Goal: Task Accomplishment & Management: Use online tool/utility

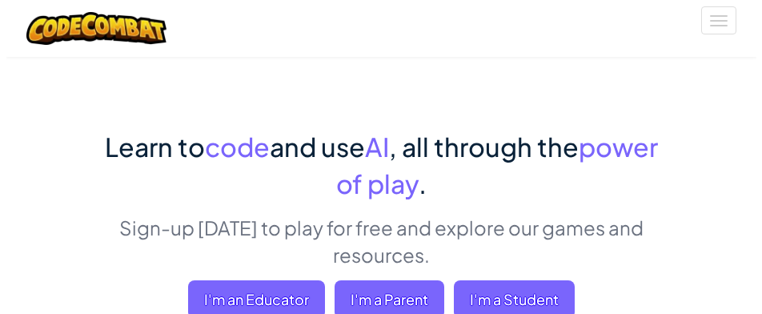
scroll to position [96, 0]
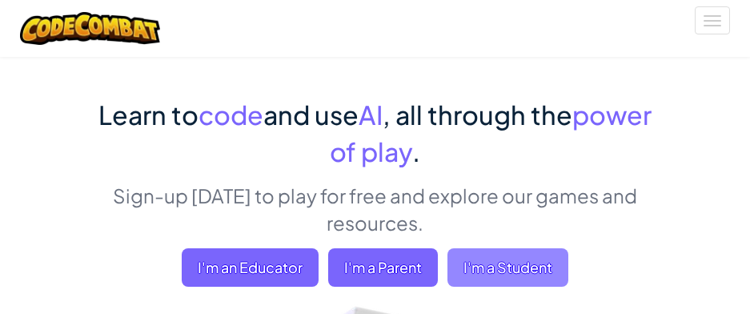
click at [500, 264] on span "I'm a Student" at bounding box center [508, 267] width 121 height 38
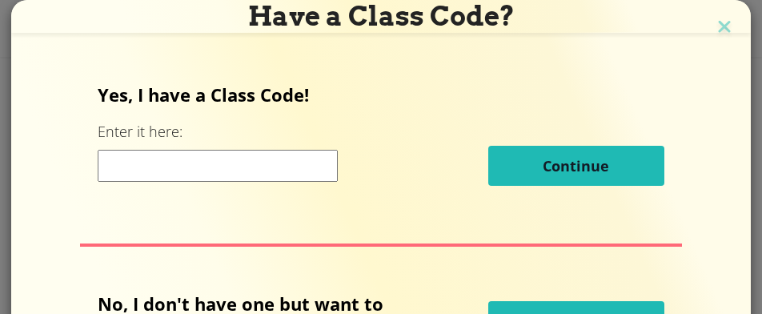
click at [519, 264] on div "Yes, I have a Class Code! Enter it here: Continue No, I don't have one but want…" at bounding box center [381, 217] width 708 height 314
click at [521, 270] on div "Yes, I have a Class Code! Enter it here: Continue No, I don't have one but want…" at bounding box center [381, 217] width 708 height 314
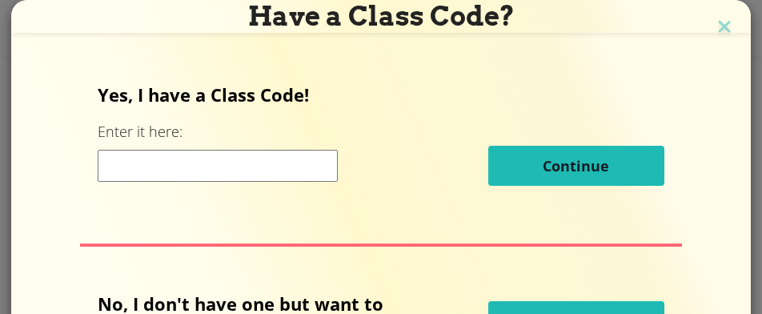
click at [521, 270] on div "Yes, I have a Class Code! Enter it here: Continue No, I don't have one but want…" at bounding box center [381, 217] width 708 height 314
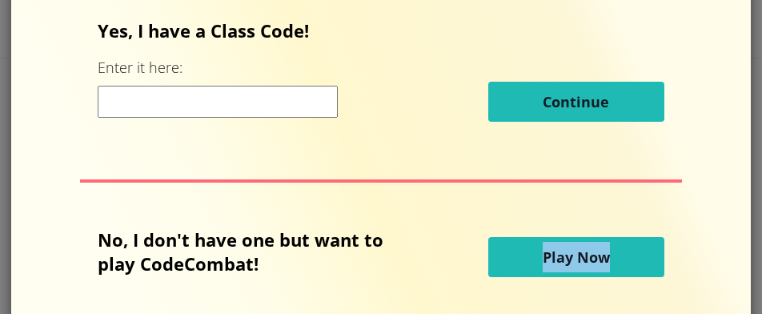
click at [524, 254] on button "Play Now" at bounding box center [576, 257] width 176 height 40
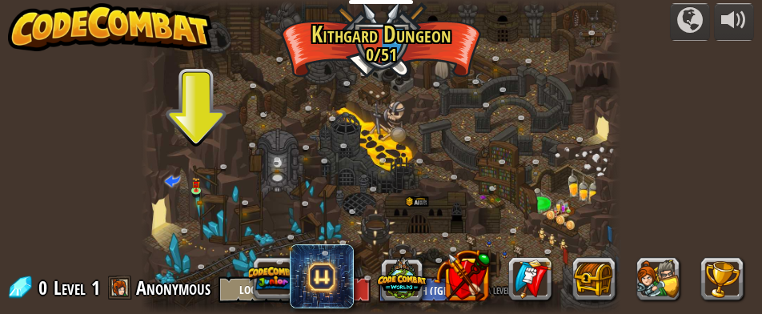
click at [159, 203] on div at bounding box center [381, 157] width 480 height 314
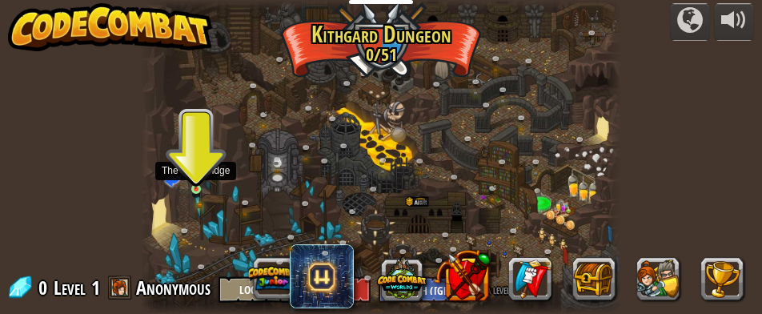
click at [195, 188] on img at bounding box center [195, 180] width 8 height 18
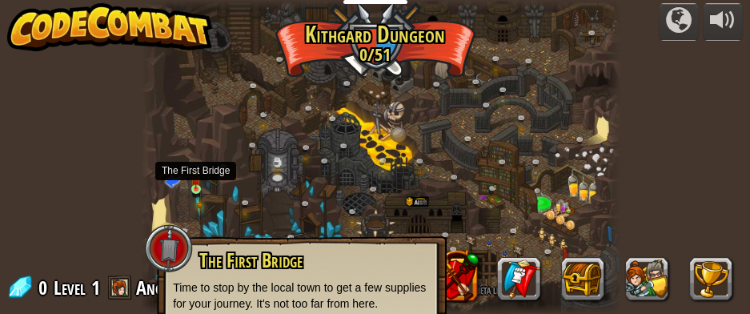
click at [192, 187] on img at bounding box center [195, 180] width 8 height 18
click at [196, 186] on img at bounding box center [195, 180] width 8 height 18
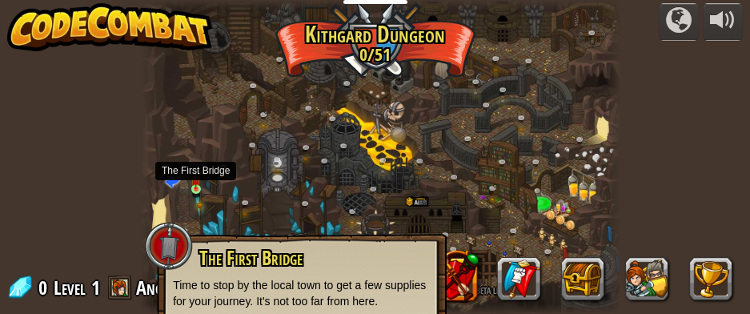
click at [196, 186] on img at bounding box center [195, 180] width 8 height 18
click at [171, 180] on span at bounding box center [172, 180] width 15 height 15
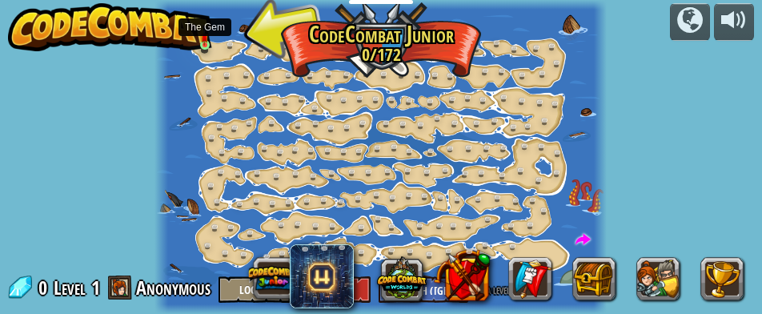
click at [204, 38] on img at bounding box center [204, 37] width 7 height 17
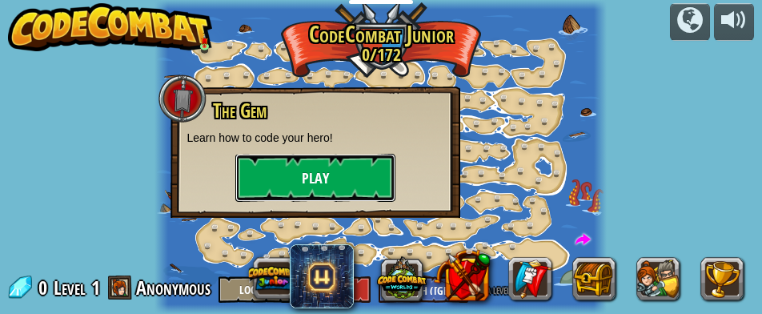
click at [318, 171] on button "Play" at bounding box center [315, 178] width 160 height 48
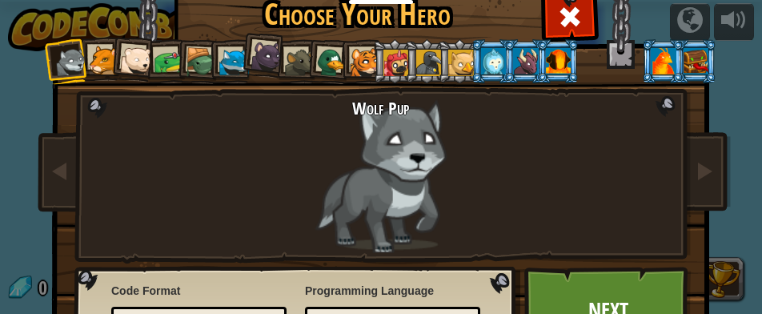
click at [551, 58] on div at bounding box center [558, 61] width 25 height 26
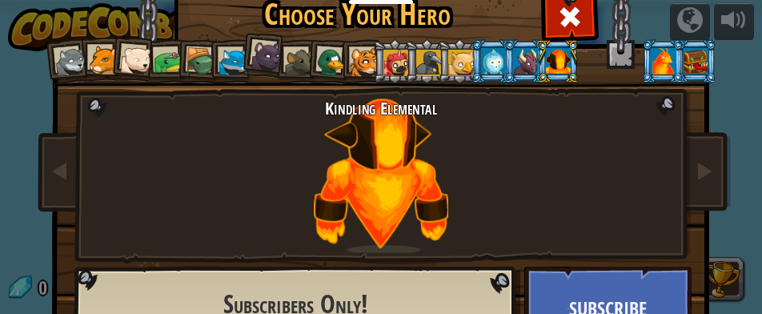
click at [520, 46] on li at bounding box center [525, 61] width 43 height 44
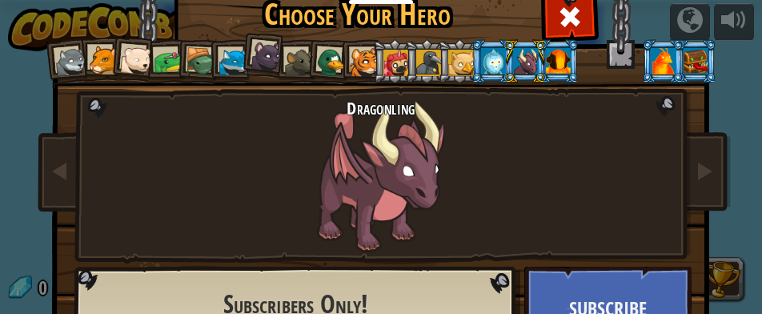
click at [487, 52] on div at bounding box center [493, 61] width 25 height 26
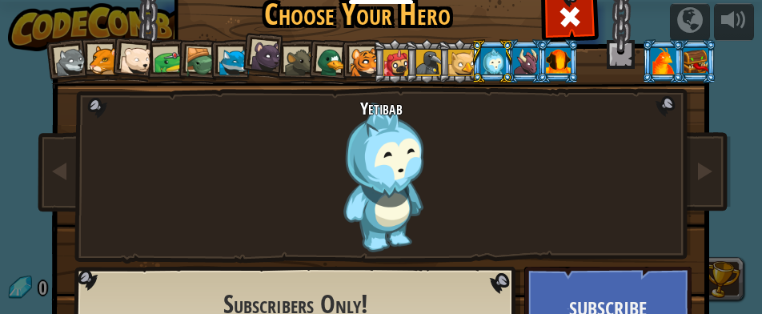
click at [456, 52] on div at bounding box center [461, 63] width 26 height 26
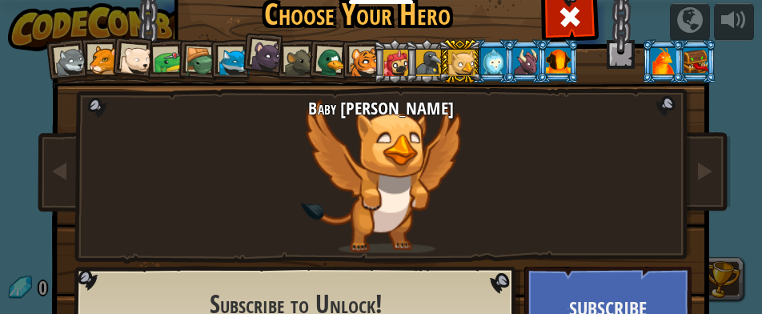
click at [422, 56] on div at bounding box center [429, 63] width 26 height 26
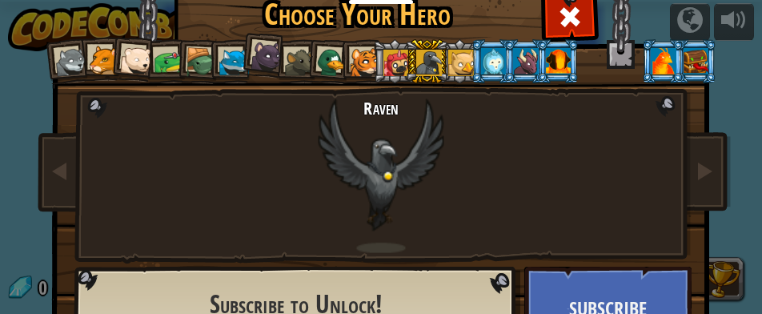
click at [384, 60] on div at bounding box center [397, 63] width 26 height 26
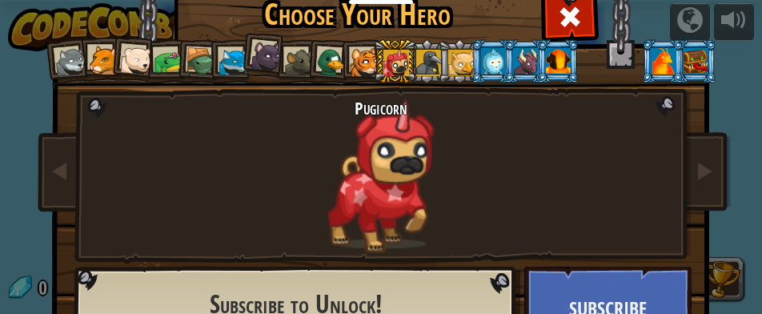
click at [355, 49] on div at bounding box center [365, 63] width 30 height 30
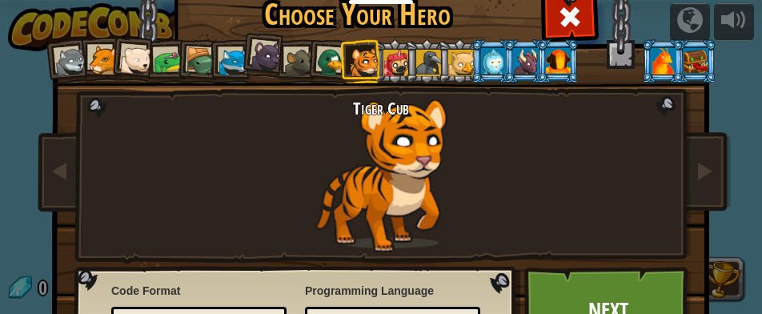
click at [591, 298] on link "Next" at bounding box center [607, 311] width 167 height 88
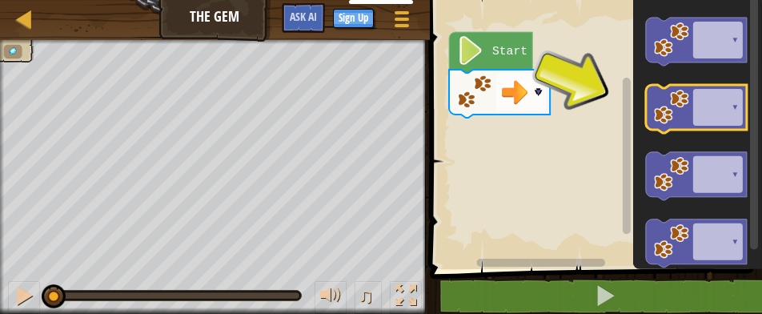
click at [682, 114] on image "Blockly Workspace" at bounding box center [670, 107] width 35 height 35
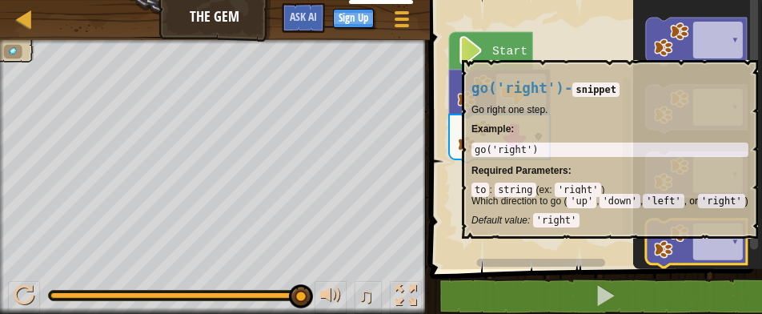
click at [705, 246] on icon "Blockly Workspace" at bounding box center [695, 243] width 101 height 48
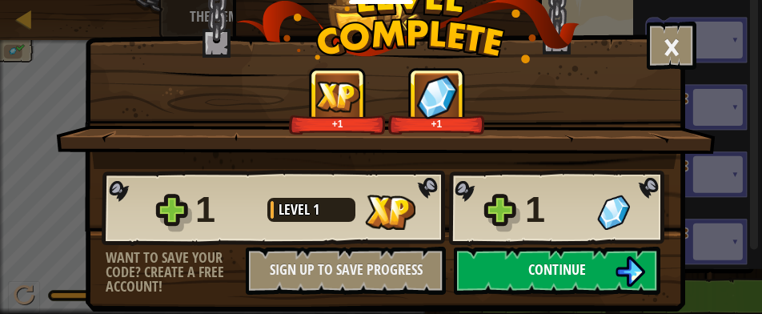
scroll to position [48, 0]
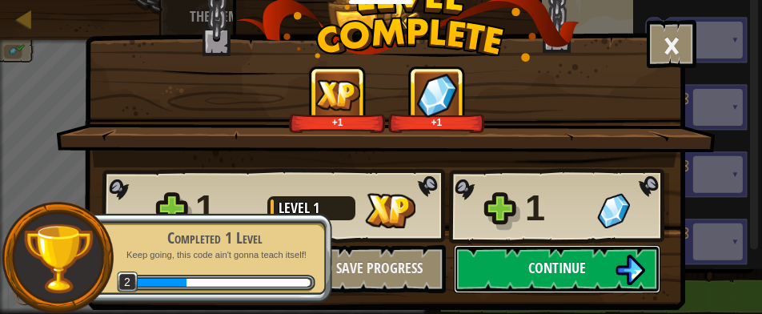
click at [607, 263] on button "Continue" at bounding box center [557, 269] width 207 height 48
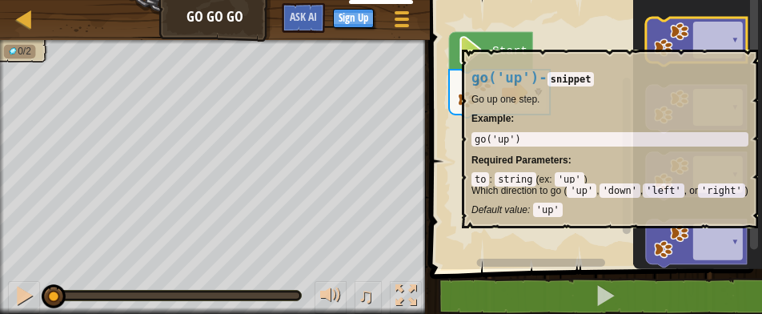
click at [697, 41] on icon "Blockly Workspace" at bounding box center [695, 42] width 101 height 48
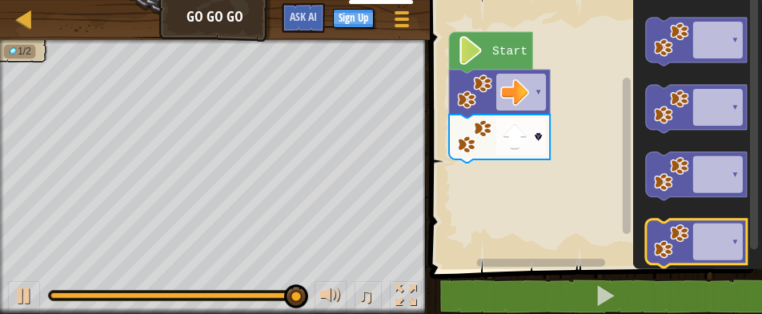
click at [695, 239] on icon "Blockly Workspace" at bounding box center [695, 243] width 101 height 48
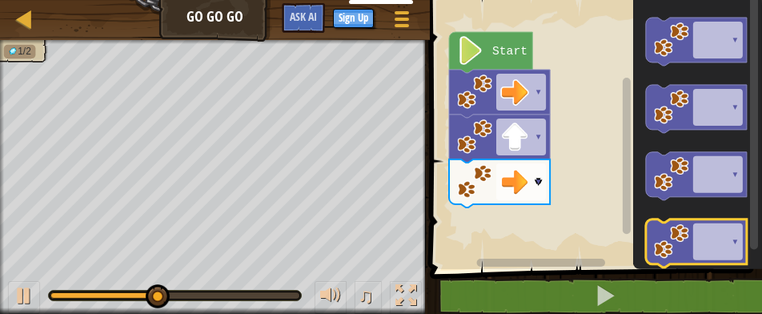
click at [695, 239] on icon "Blockly Workspace" at bounding box center [695, 243] width 101 height 48
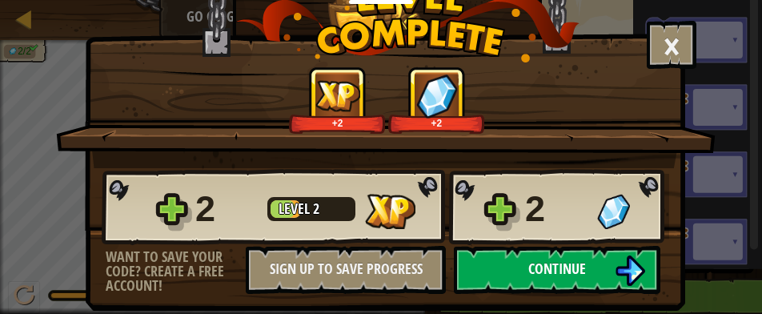
scroll to position [48, 0]
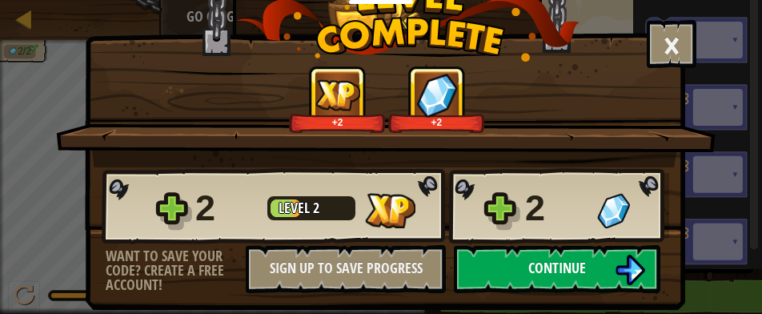
click at [583, 306] on div "× How fun was this level? +2 +2 Reticulating Splines... 2 Level 2 2 Want to sav…" at bounding box center [385, 116] width 600 height 388
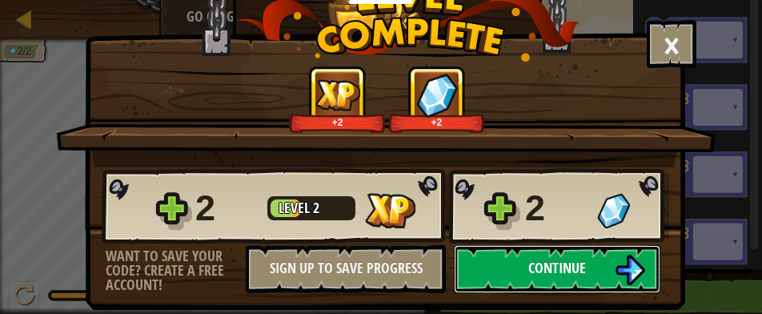
click at [579, 255] on button "Continue" at bounding box center [557, 269] width 207 height 48
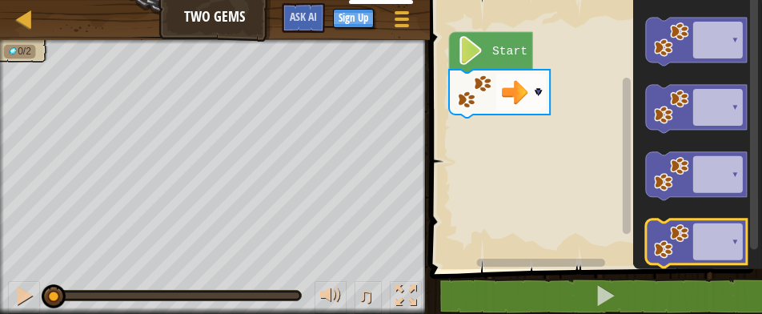
click at [708, 243] on icon "Blockly Workspace" at bounding box center [695, 243] width 101 height 48
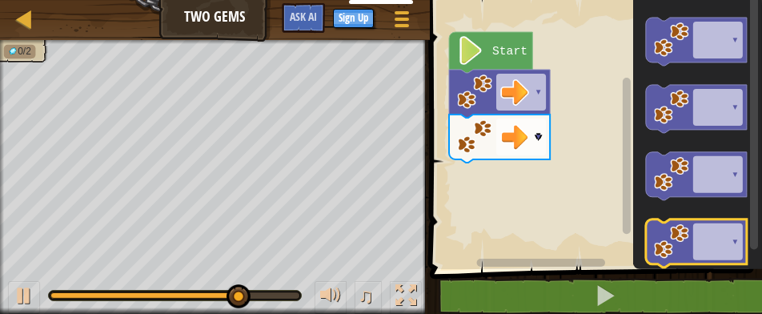
click at [708, 244] on icon "Blockly Workspace" at bounding box center [695, 243] width 101 height 48
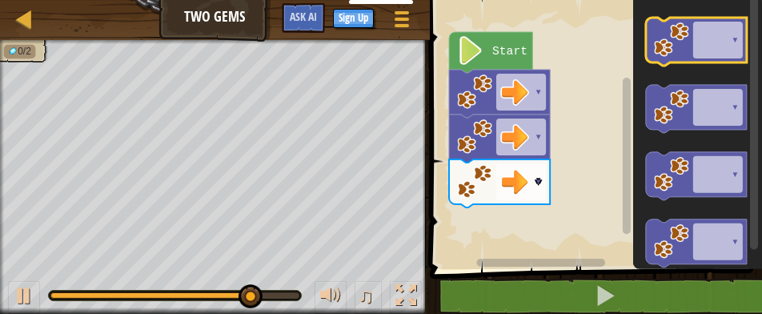
click at [715, 37] on icon "Blockly Workspace" at bounding box center [695, 42] width 101 height 48
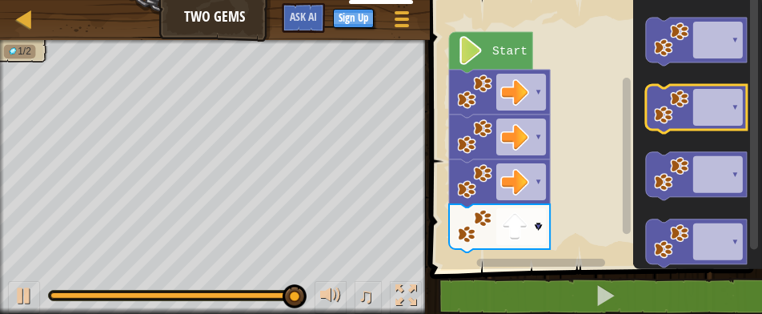
click at [726, 108] on icon "Blockly Workspace" at bounding box center [695, 109] width 101 height 48
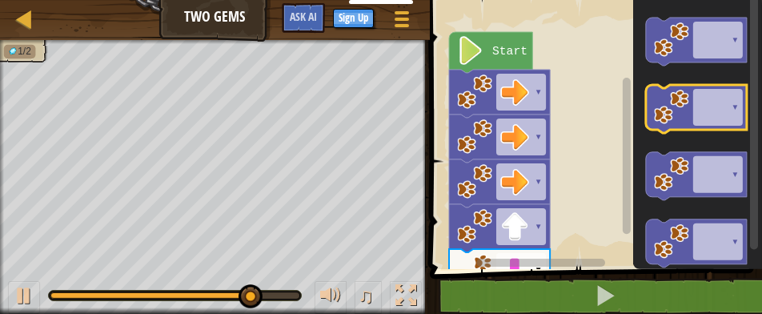
click at [726, 108] on icon "Blockly Workspace" at bounding box center [695, 109] width 101 height 48
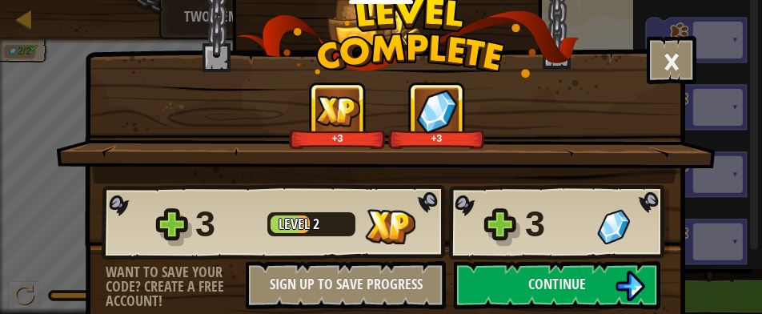
scroll to position [48, 0]
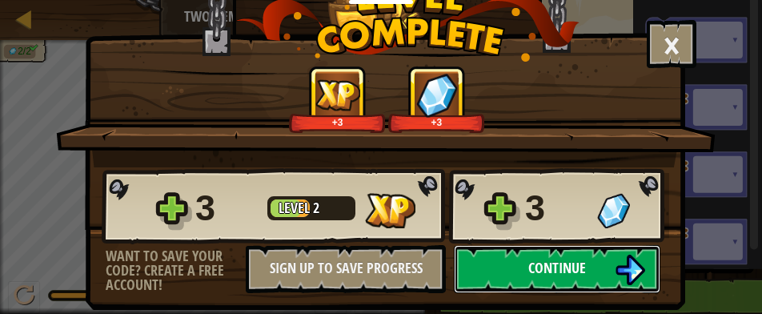
click at [586, 260] on button "Continue" at bounding box center [557, 269] width 207 height 48
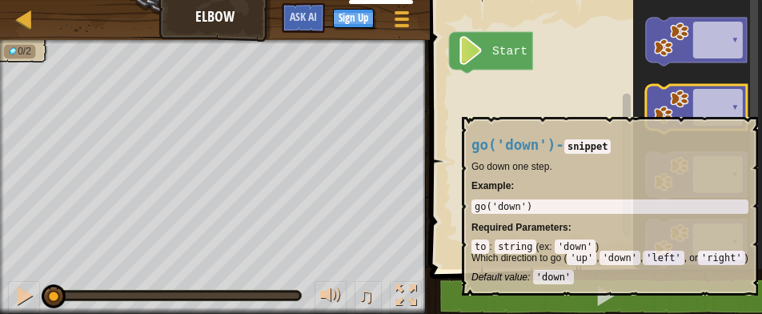
click at [711, 109] on icon "Blockly Workspace" at bounding box center [695, 109] width 101 height 48
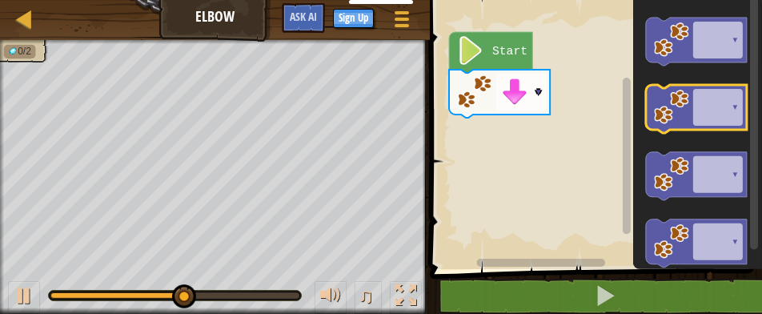
click at [711, 110] on icon "Blockly Workspace" at bounding box center [695, 109] width 101 height 48
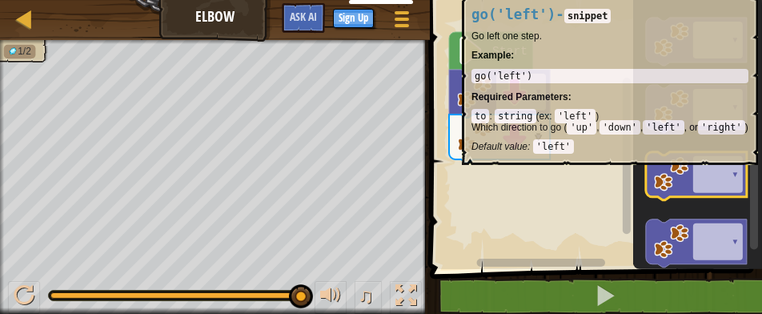
click at [671, 173] on image "Blockly Workspace" at bounding box center [670, 174] width 35 height 35
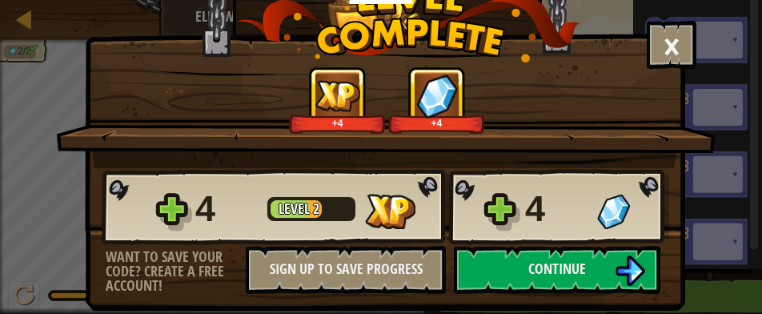
scroll to position [48, 0]
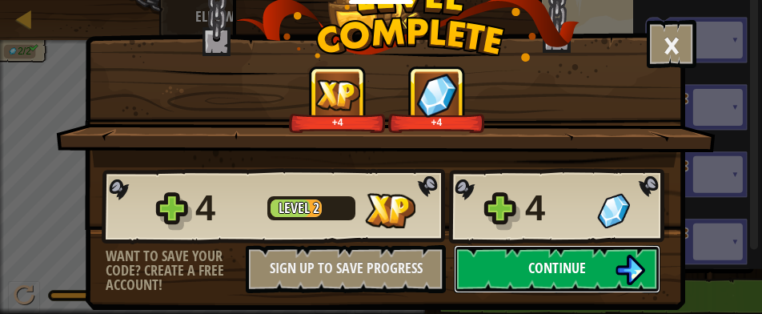
click at [558, 260] on span "Continue" at bounding box center [557, 268] width 58 height 20
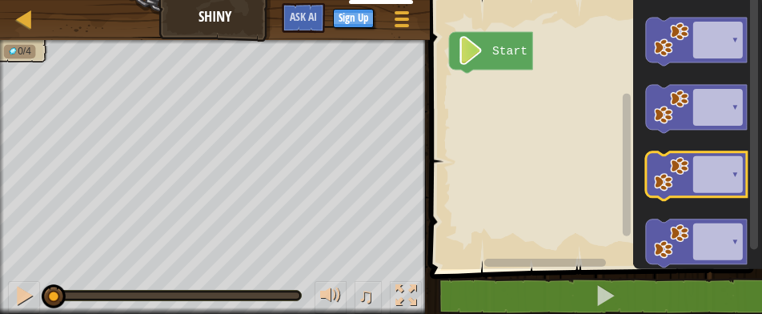
click at [695, 165] on icon "Blockly Workspace" at bounding box center [695, 176] width 101 height 48
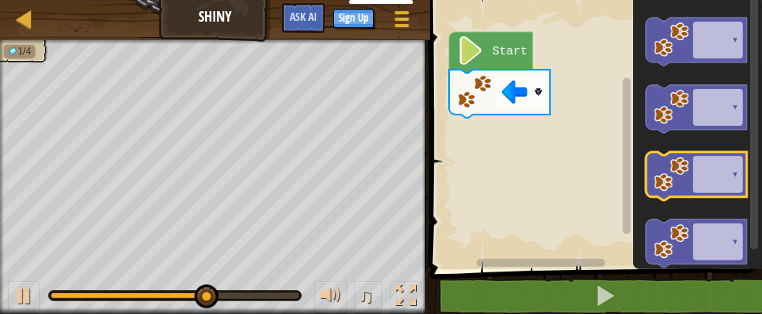
click at [695, 165] on icon "Blockly Workspace" at bounding box center [695, 176] width 101 height 48
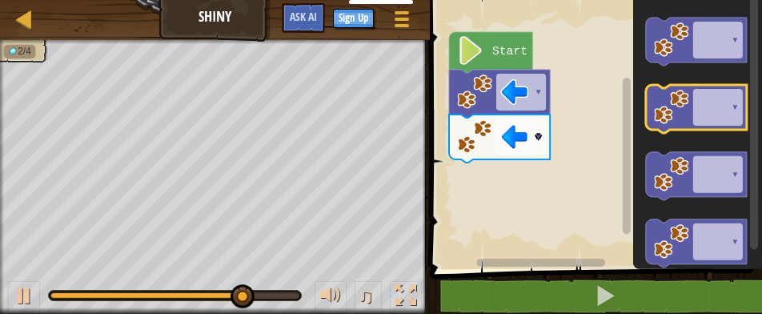
click at [717, 103] on icon "Blockly Workspace" at bounding box center [695, 109] width 101 height 48
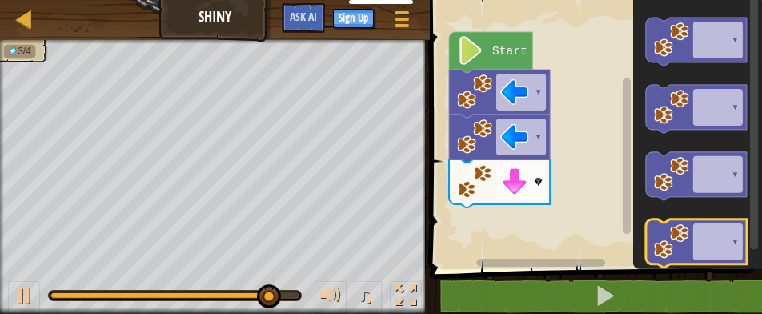
click at [698, 239] on icon "Blockly Workspace" at bounding box center [695, 243] width 101 height 48
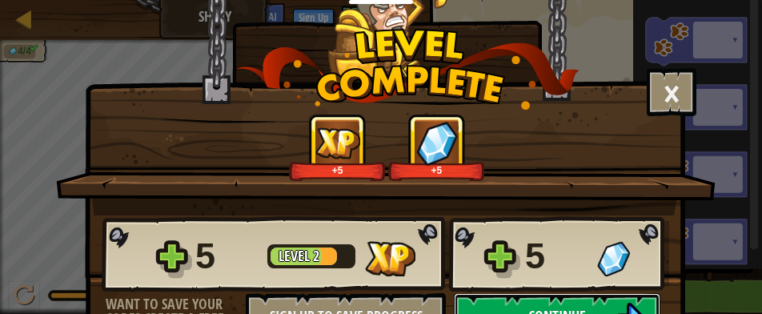
click at [568, 303] on button "Continue" at bounding box center [557, 317] width 207 height 48
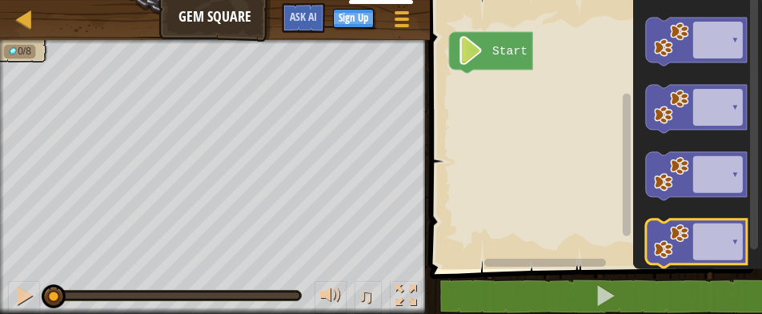
click at [718, 242] on icon "Blockly Workspace" at bounding box center [695, 243] width 101 height 48
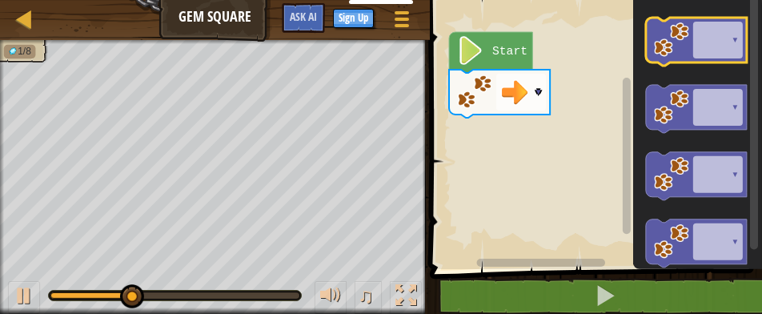
click at [693, 36] on icon "Blockly Workspace" at bounding box center [695, 42] width 101 height 48
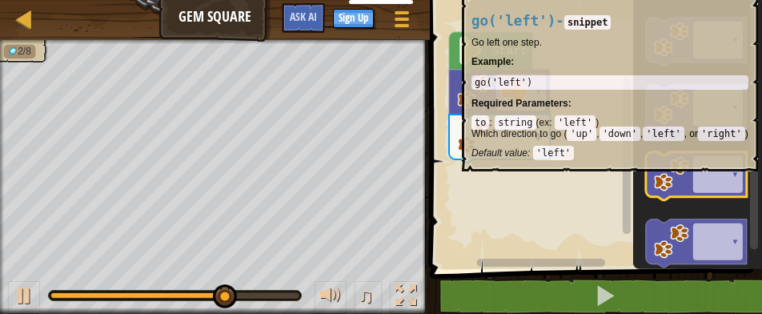
click at [713, 179] on icon "Blockly Workspace" at bounding box center [695, 176] width 101 height 48
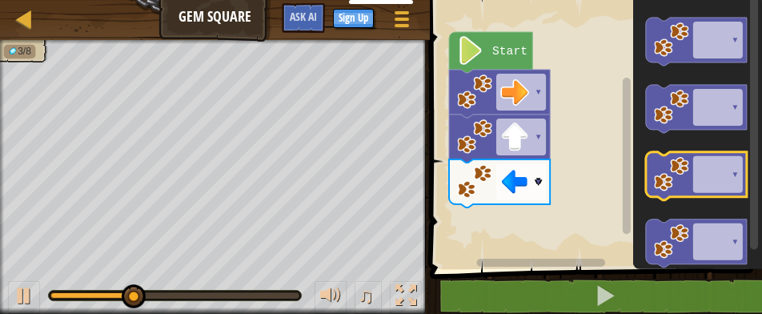
click at [713, 179] on icon "Blockly Workspace" at bounding box center [695, 176] width 101 height 48
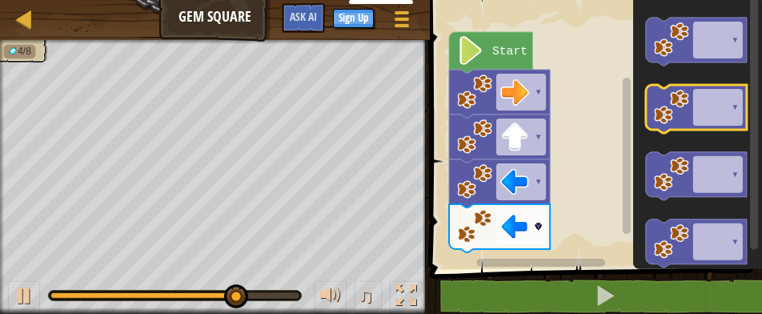
click at [715, 114] on icon "Blockly Workspace" at bounding box center [695, 109] width 101 height 48
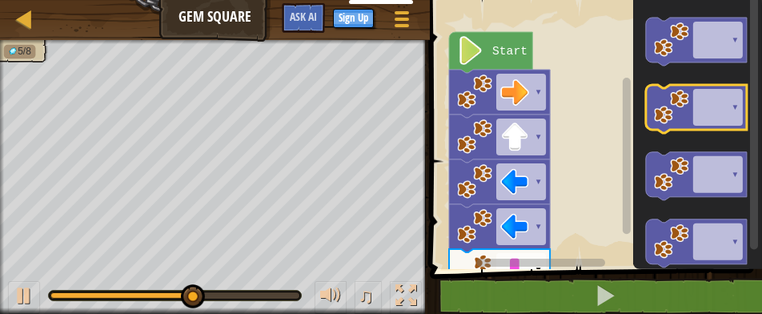
click at [715, 114] on icon "Blockly Workspace" at bounding box center [695, 109] width 101 height 48
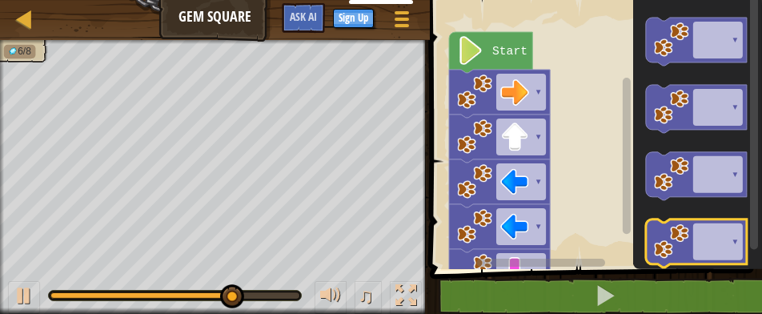
click at [714, 235] on icon "Blockly Workspace" at bounding box center [695, 243] width 101 height 48
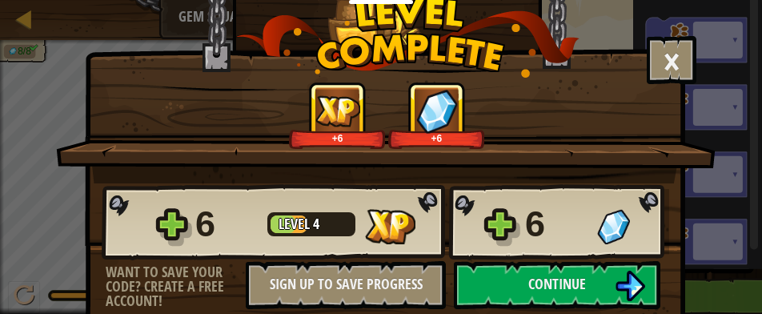
scroll to position [48, 0]
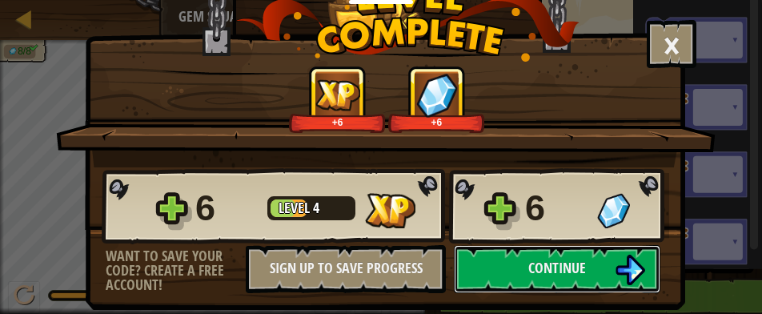
click at [535, 266] on span "Continue" at bounding box center [557, 268] width 58 height 20
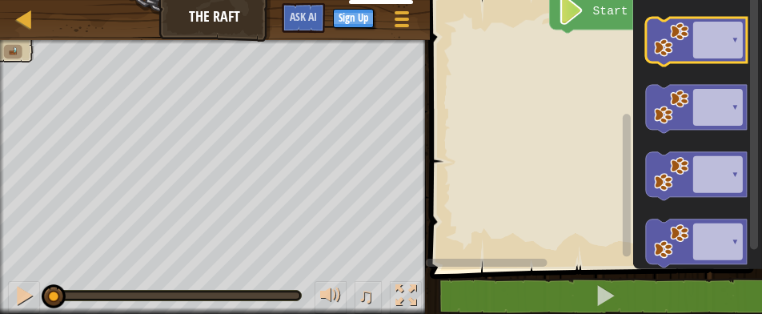
click at [711, 48] on div "Start ▾ ▾ ▾ ▾" at bounding box center [593, 130] width 337 height 277
click at [711, 48] on icon "Blockly Workspace" at bounding box center [695, 42] width 101 height 48
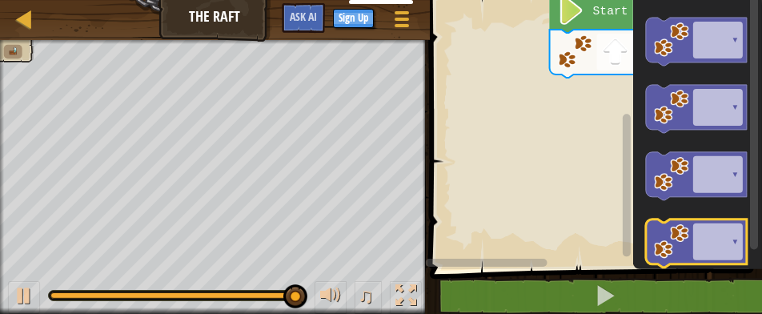
click at [703, 246] on icon "Blockly Workspace" at bounding box center [695, 243] width 101 height 48
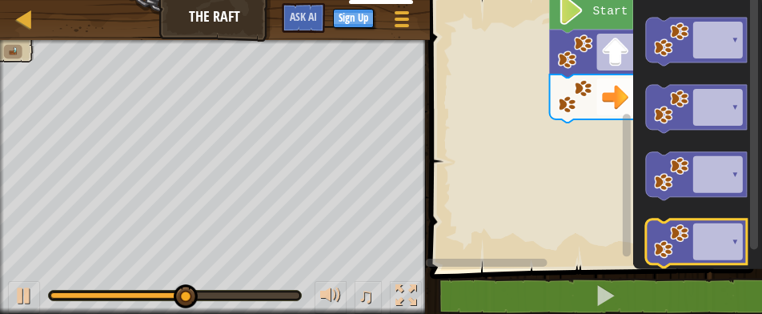
click at [703, 246] on icon "Blockly Workspace" at bounding box center [695, 243] width 101 height 48
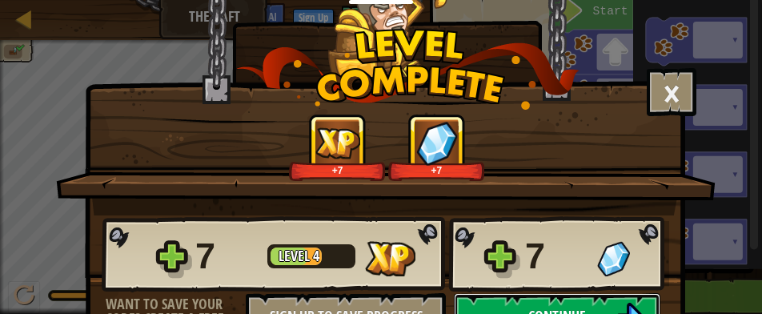
click at [592, 305] on button "Continue" at bounding box center [557, 317] width 207 height 48
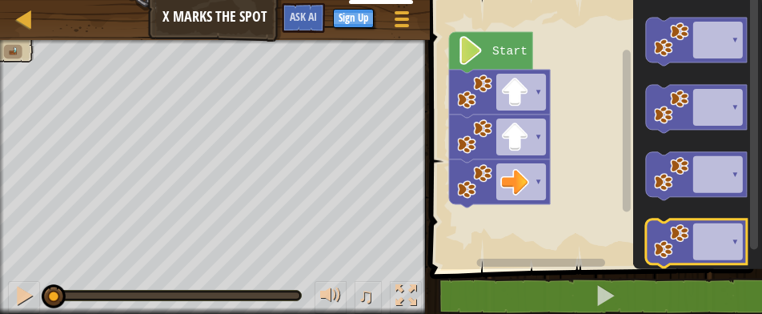
click at [703, 245] on icon "Blockly Workspace" at bounding box center [695, 243] width 101 height 48
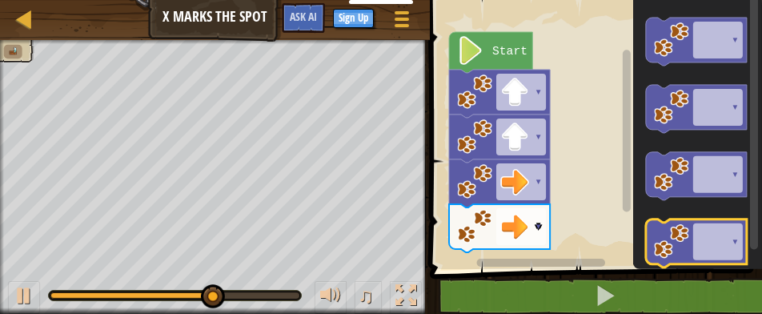
click at [731, 255] on icon "Blockly Workspace" at bounding box center [695, 243] width 101 height 48
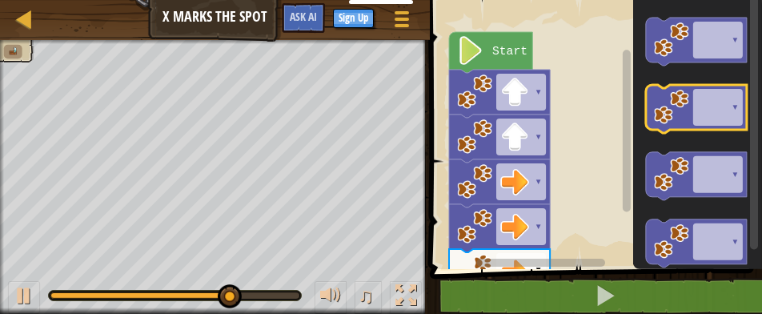
click at [725, 117] on icon "Blockly Workspace" at bounding box center [695, 109] width 101 height 48
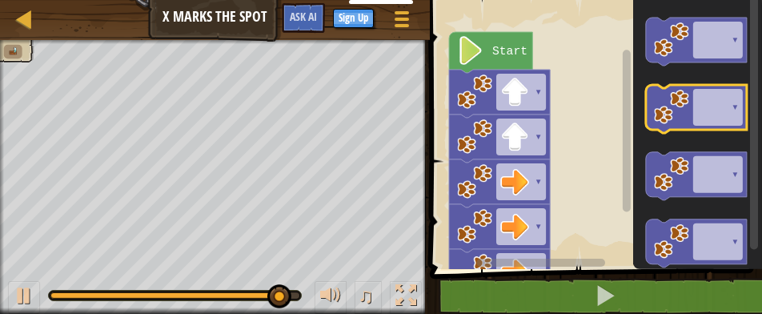
click at [725, 117] on icon "Blockly Workspace" at bounding box center [695, 109] width 101 height 48
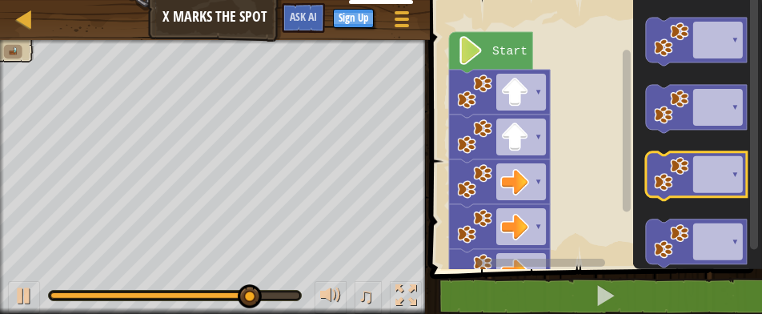
click at [691, 171] on icon "Blockly Workspace" at bounding box center [695, 176] width 101 height 48
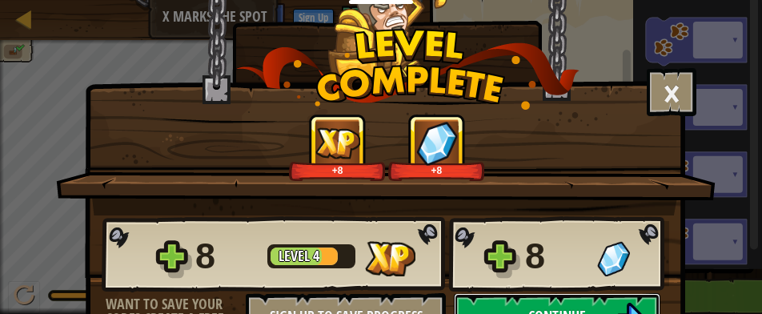
click at [540, 303] on button "Continue" at bounding box center [557, 317] width 207 height 48
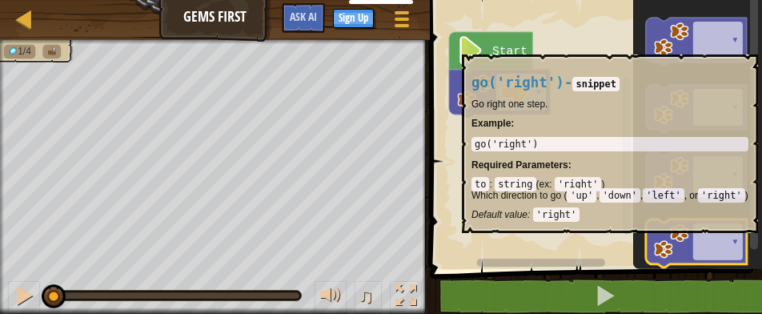
click at [703, 241] on icon "Blockly Workspace" at bounding box center [695, 243] width 101 height 48
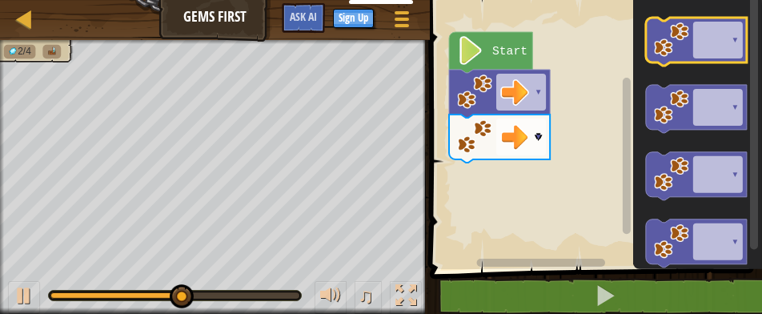
click at [717, 45] on icon "Blockly Workspace" at bounding box center [695, 42] width 101 height 48
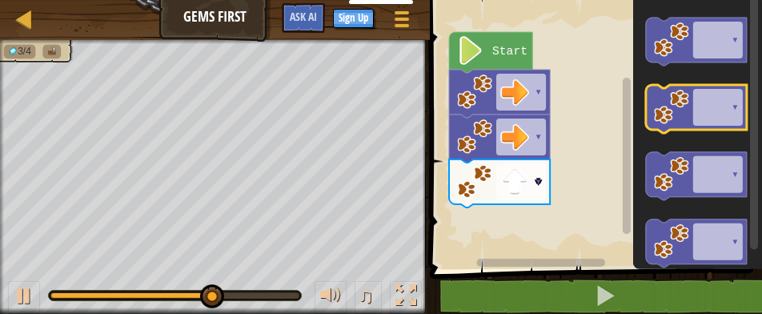
click at [715, 116] on icon "Blockly Workspace" at bounding box center [695, 109] width 101 height 48
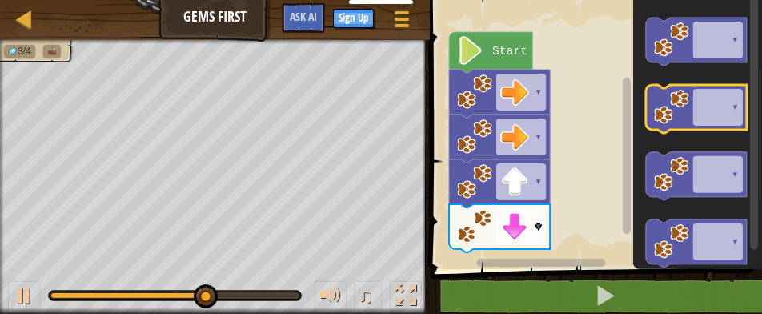
click at [715, 116] on icon "Blockly Workspace" at bounding box center [695, 109] width 101 height 48
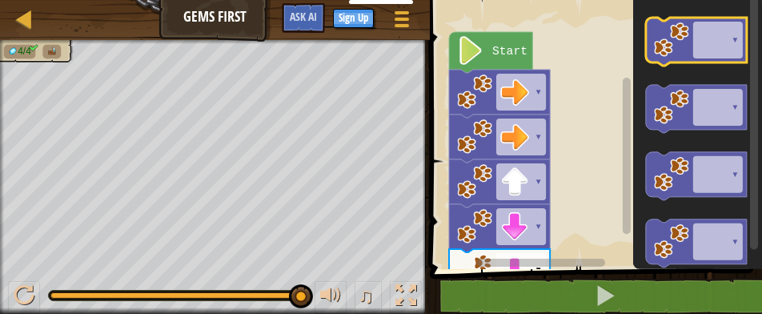
click at [723, 51] on icon "Blockly Workspace" at bounding box center [695, 42] width 101 height 48
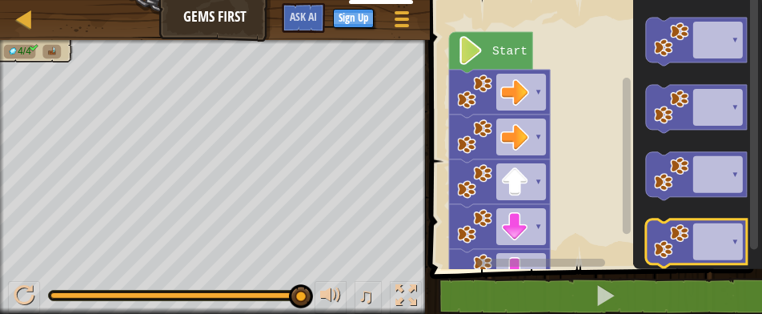
click at [682, 234] on image "Blockly Workspace" at bounding box center [670, 241] width 35 height 35
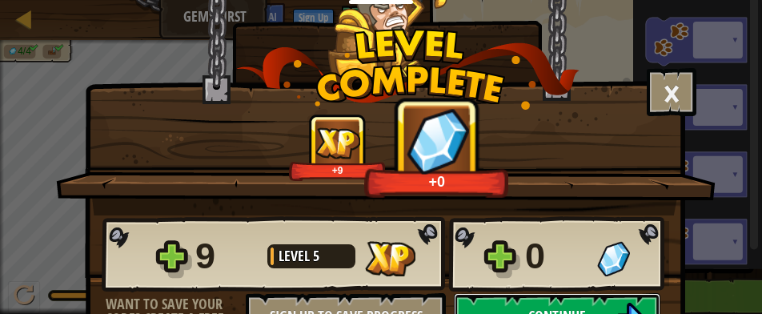
click at [513, 297] on button "Continue" at bounding box center [557, 317] width 207 height 48
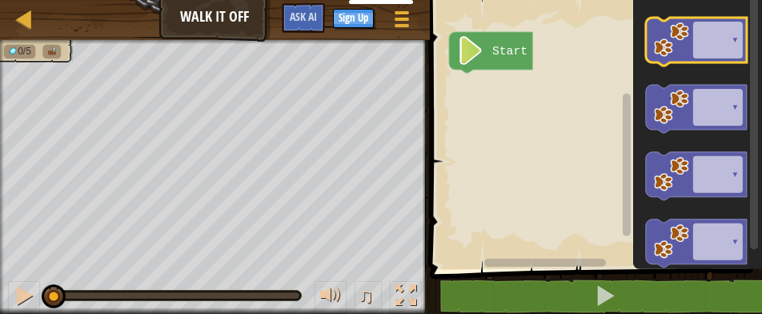
click at [710, 41] on icon "Blockly Workspace" at bounding box center [695, 42] width 101 height 48
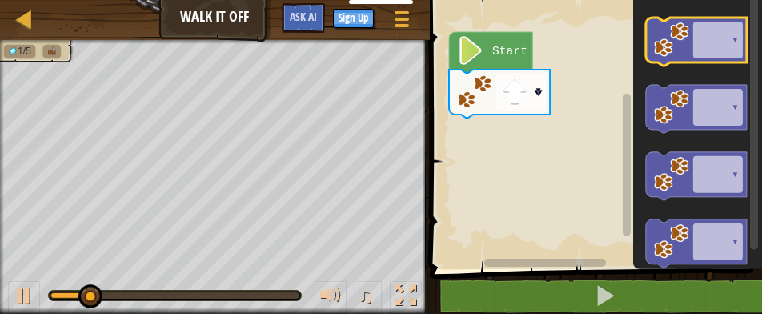
click at [710, 41] on icon "Blockly Workspace" at bounding box center [695, 42] width 101 height 48
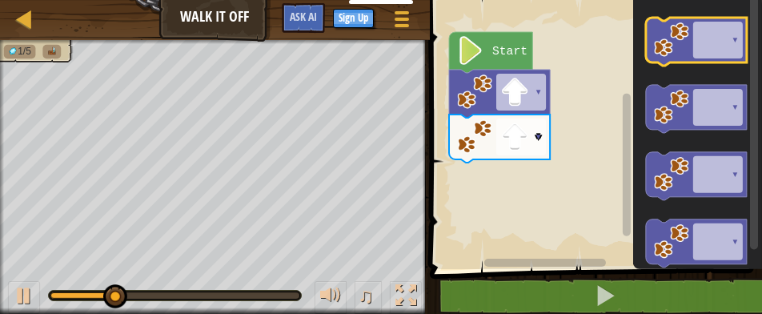
click at [710, 40] on icon "Blockly Workspace" at bounding box center [695, 42] width 101 height 48
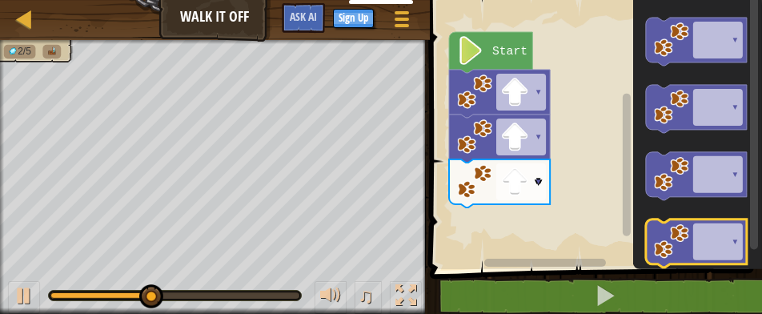
click at [730, 243] on icon "Blockly Workspace" at bounding box center [695, 243] width 101 height 48
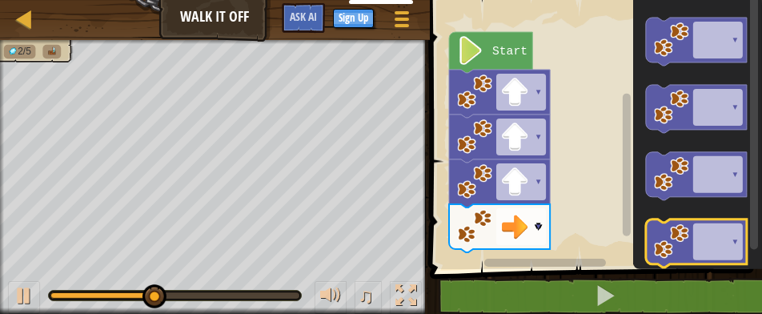
click at [730, 243] on icon "Blockly Workspace" at bounding box center [695, 243] width 101 height 48
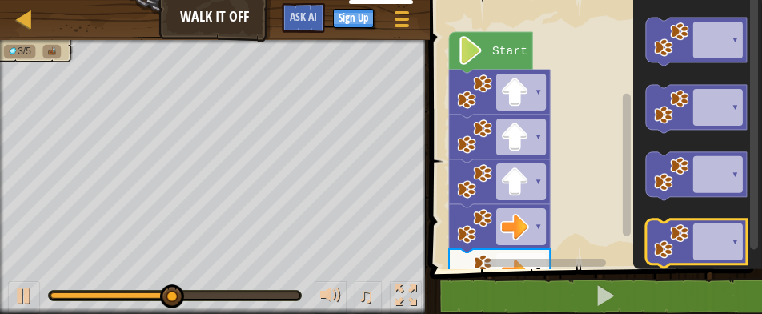
click at [730, 243] on icon "Blockly Workspace" at bounding box center [695, 243] width 101 height 48
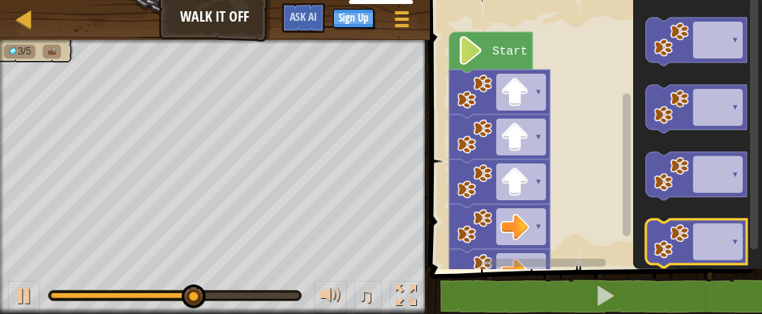
click at [730, 243] on icon "Blockly Workspace" at bounding box center [695, 243] width 101 height 48
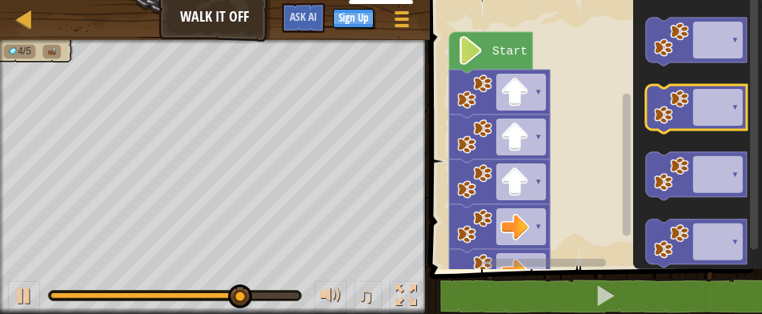
click at [719, 97] on icon "Blockly Workspace" at bounding box center [695, 109] width 101 height 48
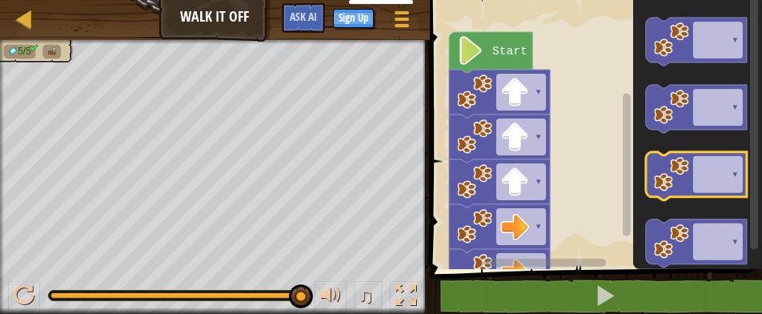
click at [686, 183] on image "Blockly Workspace" at bounding box center [670, 174] width 35 height 35
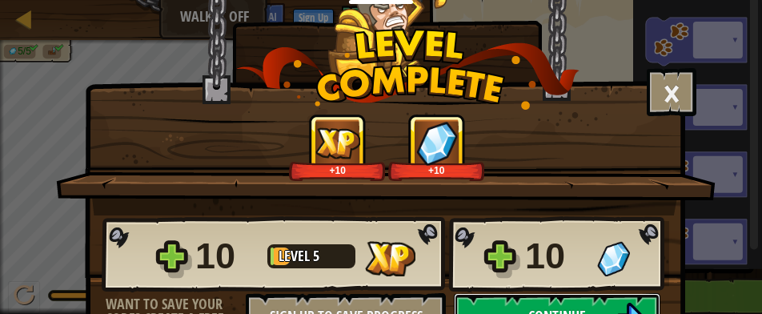
click at [540, 299] on button "Continue" at bounding box center [557, 317] width 207 height 48
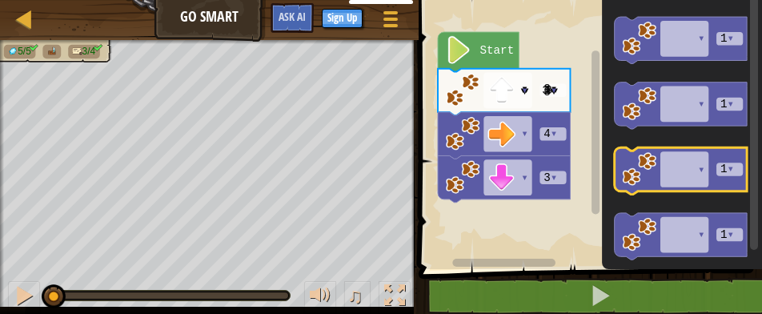
click at [675, 166] on icon "Blockly Workspace" at bounding box center [681, 170] width 132 height 46
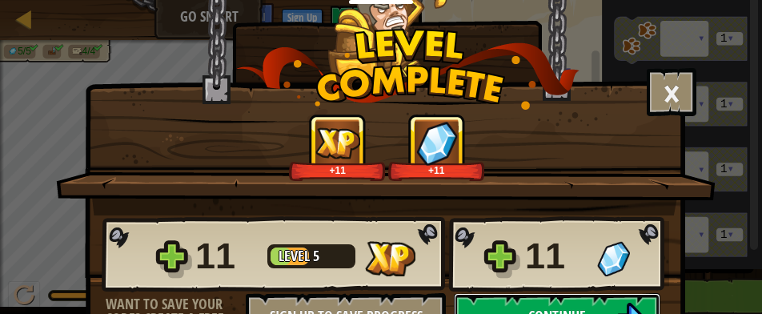
click at [568, 302] on button "Continue" at bounding box center [557, 317] width 207 height 48
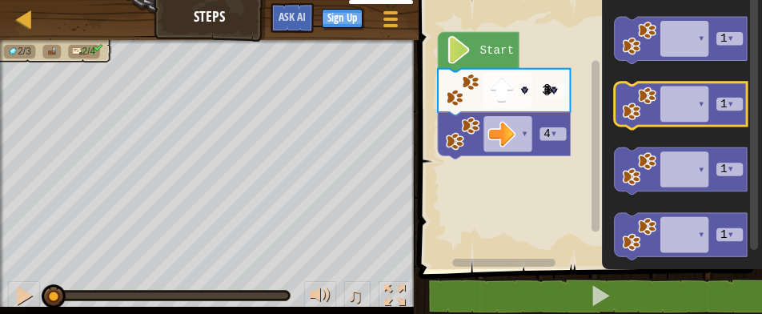
click at [681, 106] on icon "Blockly Workspace" at bounding box center [681, 105] width 132 height 46
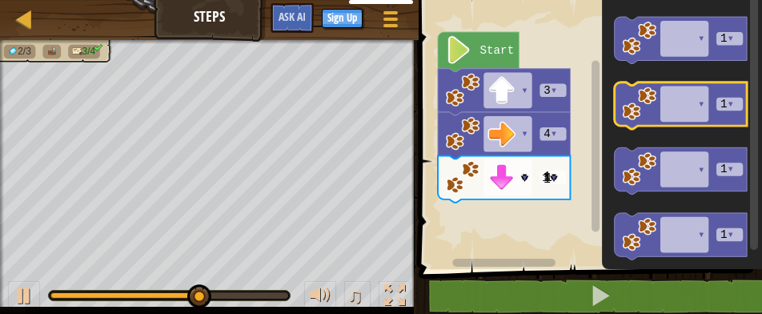
click at [681, 106] on icon "Blockly Workspace" at bounding box center [681, 105] width 132 height 46
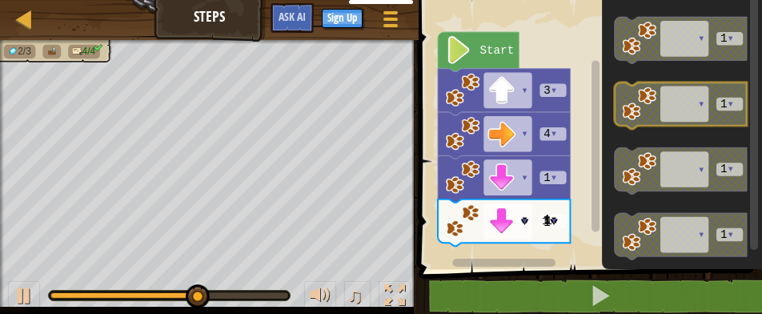
click at [681, 106] on icon "Blockly Workspace" at bounding box center [681, 105] width 132 height 46
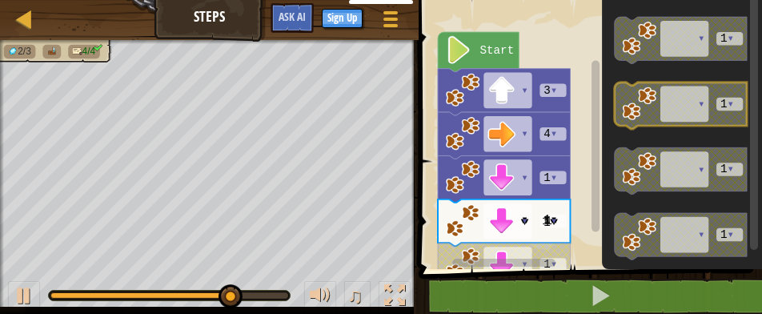
click at [681, 106] on icon "Blockly Workspace" at bounding box center [681, 105] width 132 height 46
click at [693, 106] on icon "Blockly Workspace" at bounding box center [681, 105] width 132 height 46
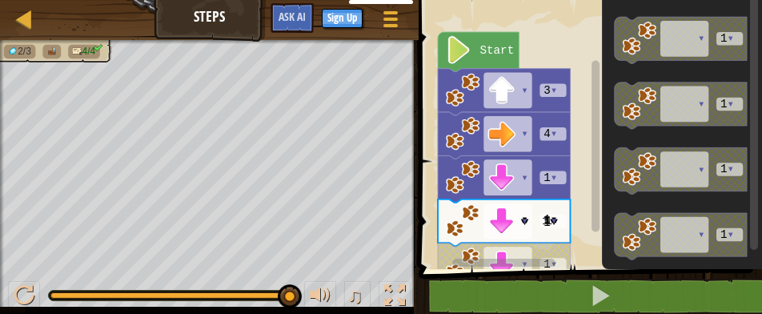
click at [540, 260] on rect "Blockly Workspace" at bounding box center [504, 263] width 103 height 8
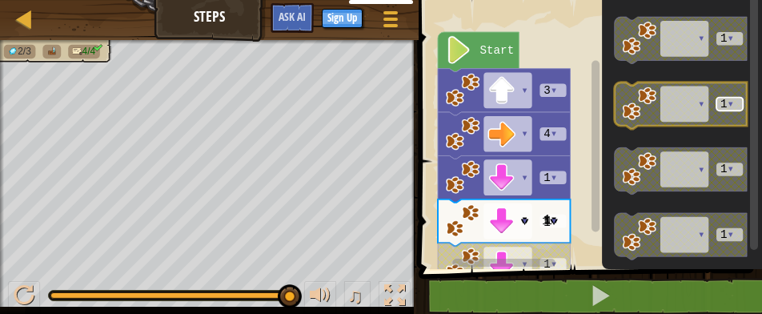
click at [728, 106] on tspan "▾" at bounding box center [731, 104] width 7 height 13
